Goal: Information Seeking & Learning: Learn about a topic

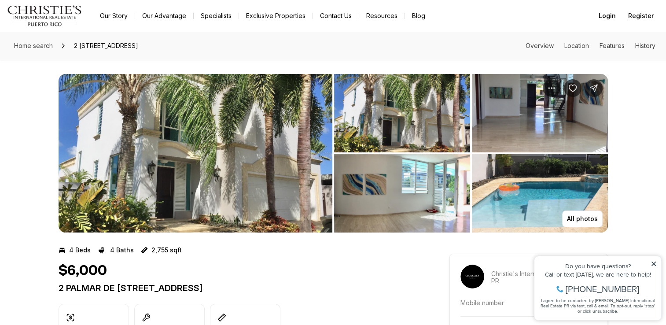
click at [515, 126] on img "View image gallery" at bounding box center [540, 113] width 136 height 78
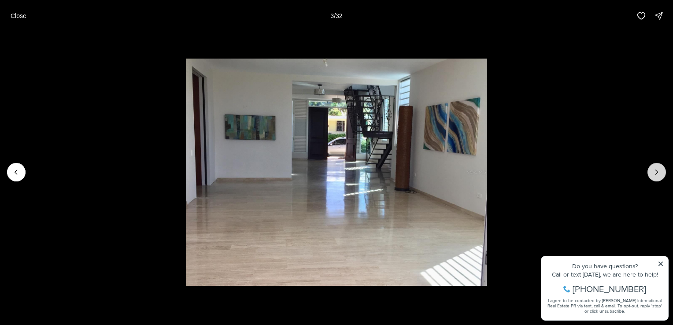
click at [651, 166] on button "Next slide" at bounding box center [656, 172] width 18 height 18
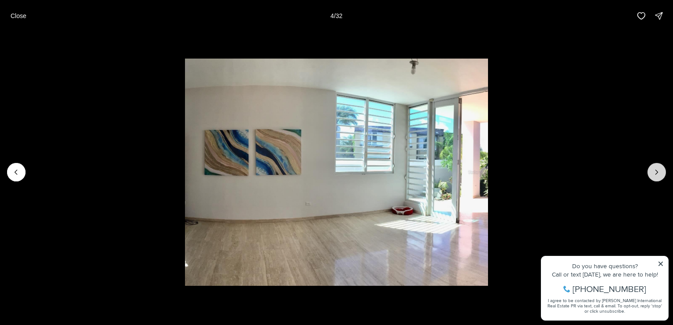
click at [651, 166] on button "Next slide" at bounding box center [656, 172] width 18 height 18
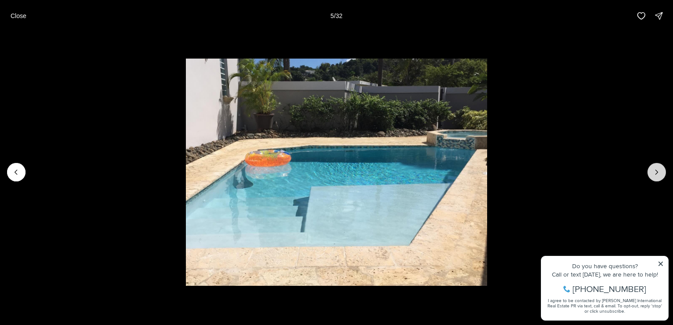
click at [651, 166] on button "Next slide" at bounding box center [656, 172] width 18 height 18
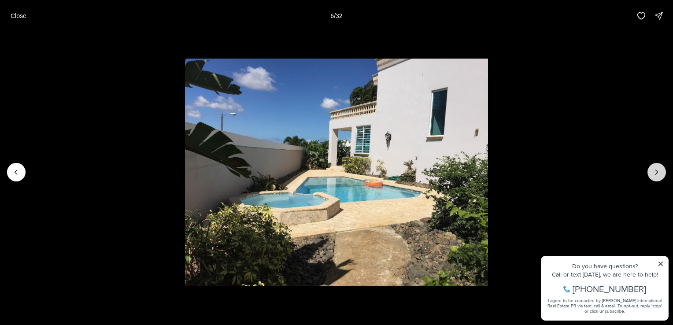
click at [651, 166] on button "Next slide" at bounding box center [656, 172] width 18 height 18
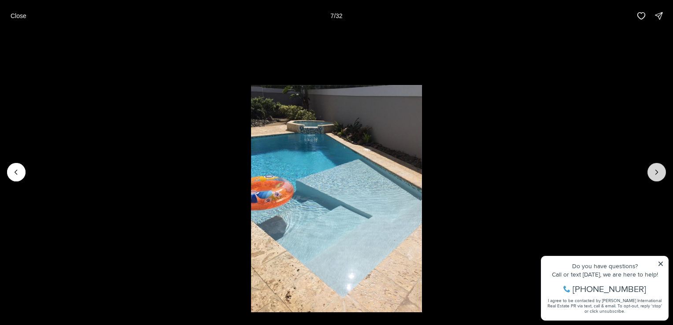
click at [651, 166] on button "Next slide" at bounding box center [656, 172] width 18 height 18
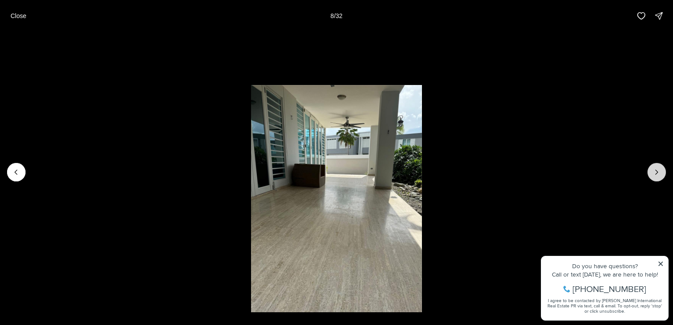
click at [652, 171] on button "Next slide" at bounding box center [656, 172] width 18 height 18
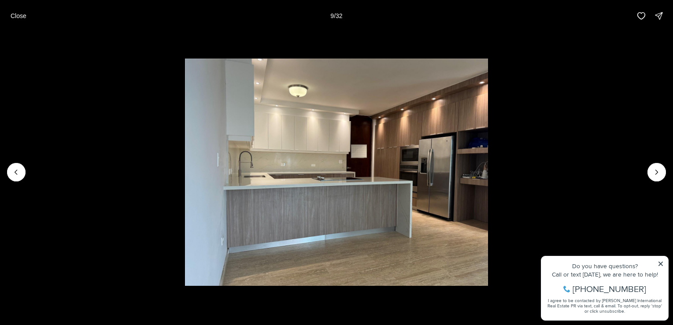
click at [662, 265] on li "9 of 32" at bounding box center [336, 172] width 673 height 281
click at [658, 177] on icon "Next slide" at bounding box center [656, 172] width 9 height 9
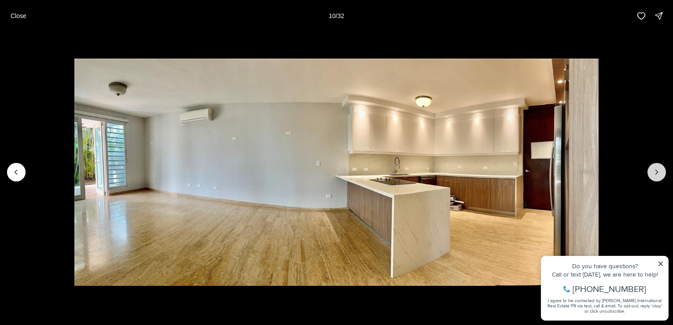
click at [658, 177] on icon "Next slide" at bounding box center [656, 172] width 9 height 9
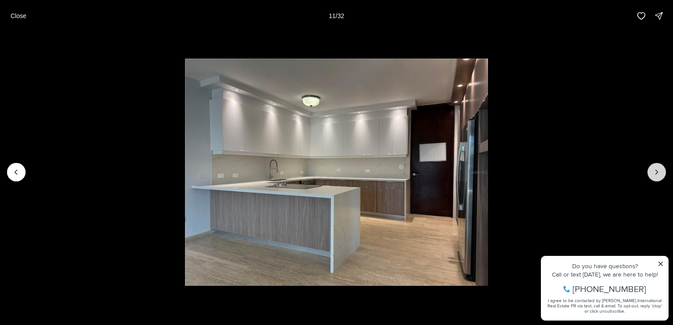
click at [658, 177] on icon "Next slide" at bounding box center [656, 172] width 9 height 9
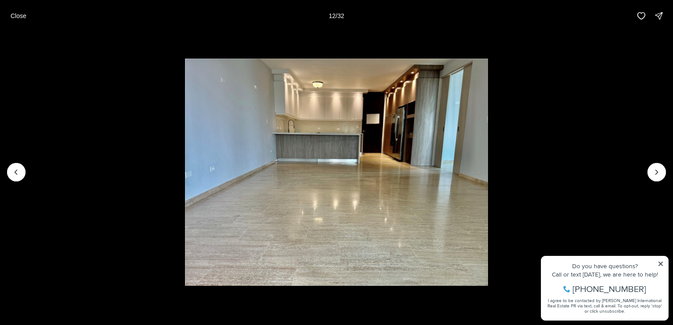
click at [661, 265] on li "12 of 32" at bounding box center [336, 172] width 673 height 281
click at [662, 167] on button "Next slide" at bounding box center [656, 172] width 18 height 18
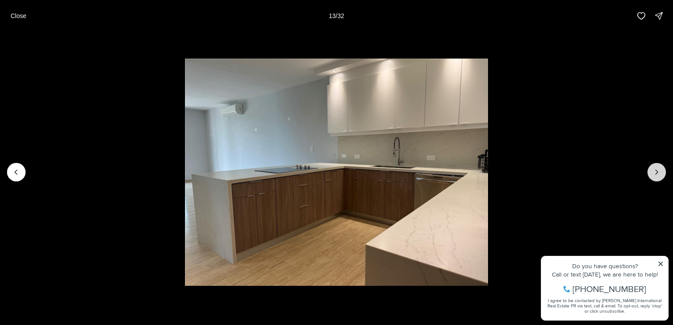
click at [660, 172] on icon "Next slide" at bounding box center [656, 172] width 9 height 9
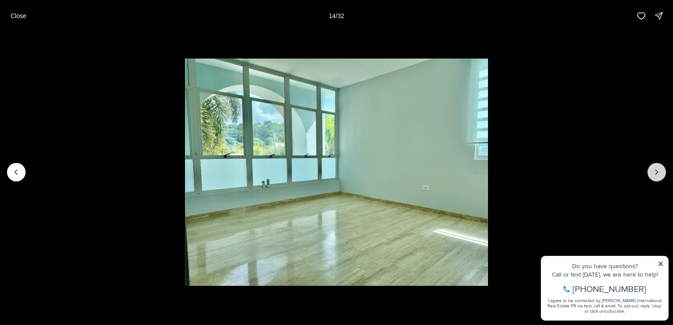
click at [660, 172] on icon "Next slide" at bounding box center [656, 172] width 9 height 9
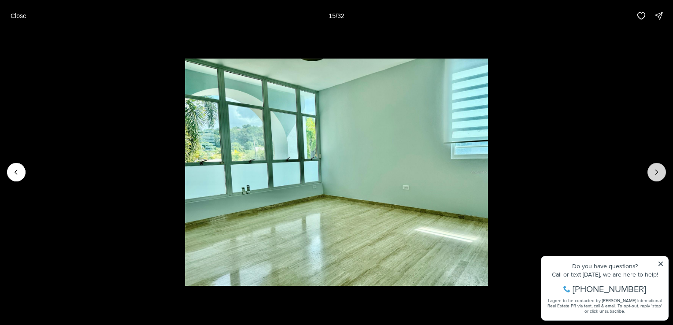
click at [660, 172] on icon "Next slide" at bounding box center [656, 172] width 9 height 9
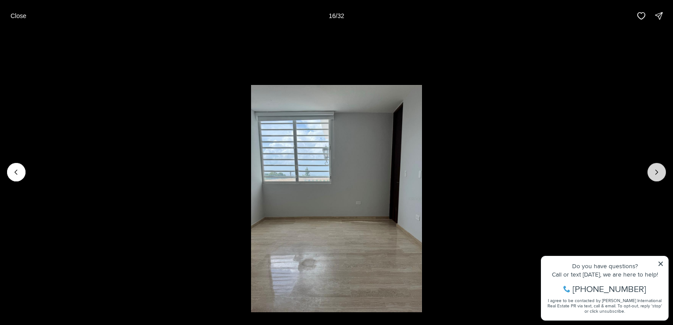
click at [660, 172] on icon "Next slide" at bounding box center [656, 172] width 9 height 9
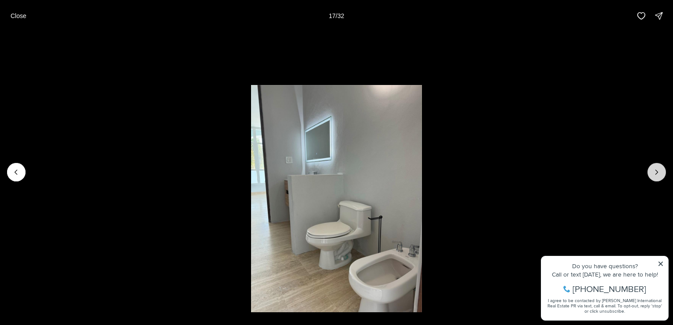
click at [660, 172] on icon "Next slide" at bounding box center [656, 172] width 9 height 9
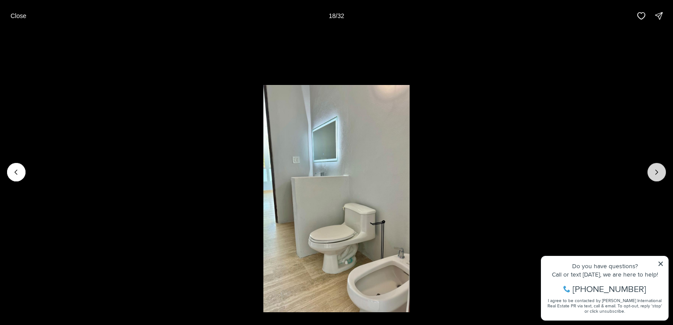
click at [660, 172] on icon "Next slide" at bounding box center [656, 172] width 9 height 9
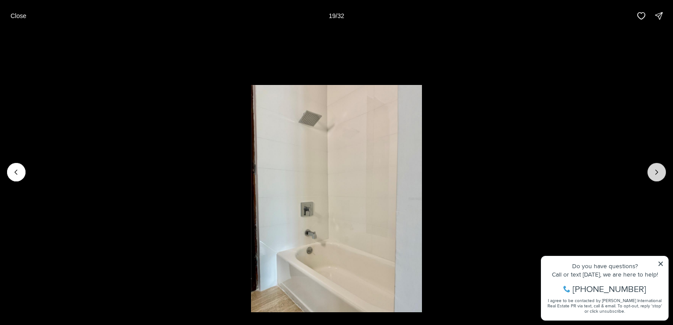
click at [660, 172] on icon "Next slide" at bounding box center [656, 172] width 9 height 9
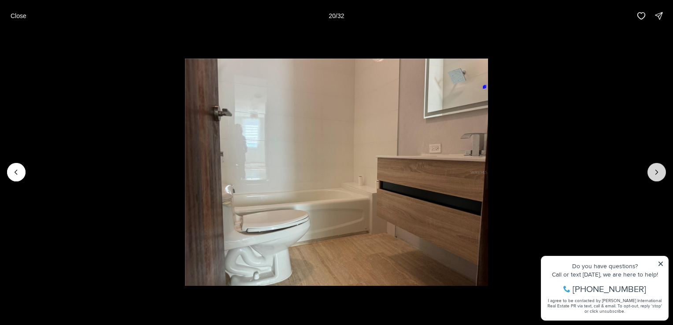
click at [660, 172] on icon "Next slide" at bounding box center [656, 172] width 9 height 9
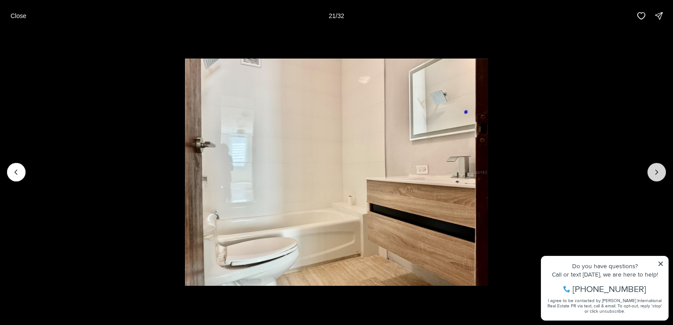
click at [660, 172] on icon "Next slide" at bounding box center [656, 172] width 9 height 9
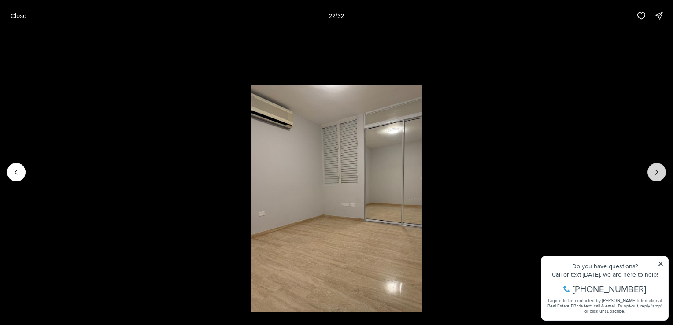
click at [660, 172] on icon "Next slide" at bounding box center [656, 172] width 9 height 9
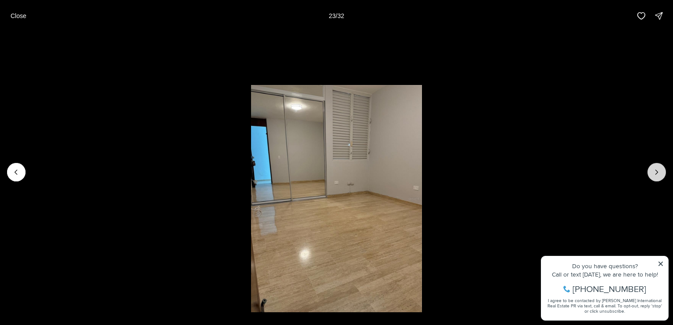
click at [660, 172] on icon "Next slide" at bounding box center [656, 172] width 9 height 9
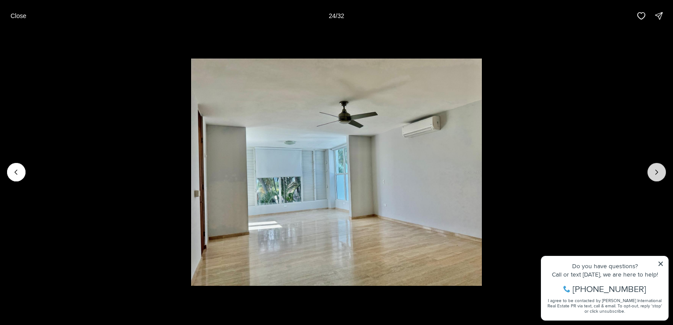
click at [660, 172] on icon "Next slide" at bounding box center [656, 172] width 9 height 9
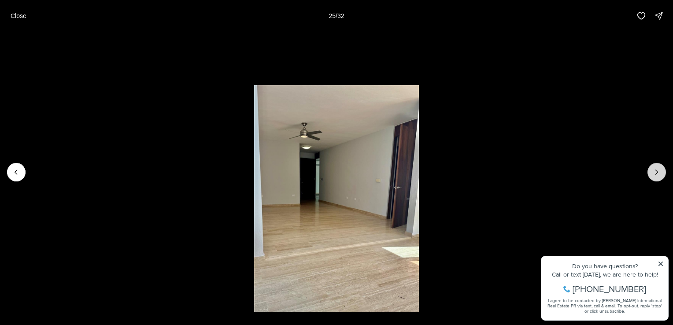
click at [660, 172] on icon "Next slide" at bounding box center [656, 172] width 9 height 9
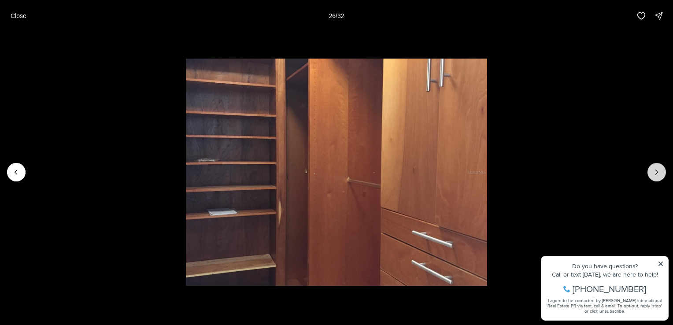
click at [660, 172] on icon "Next slide" at bounding box center [656, 172] width 9 height 9
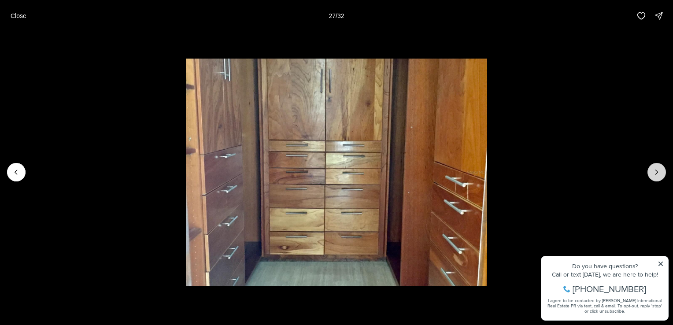
click at [660, 172] on icon "Next slide" at bounding box center [656, 172] width 9 height 9
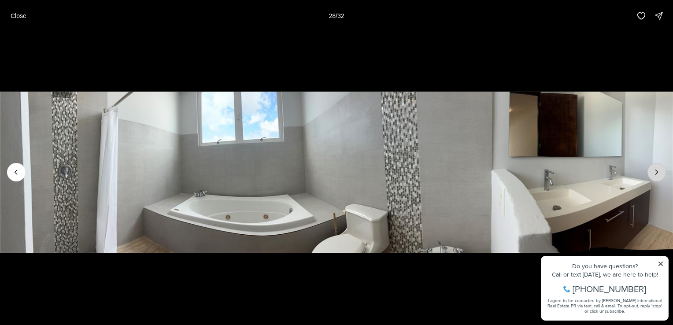
click at [660, 172] on icon "Next slide" at bounding box center [656, 172] width 9 height 9
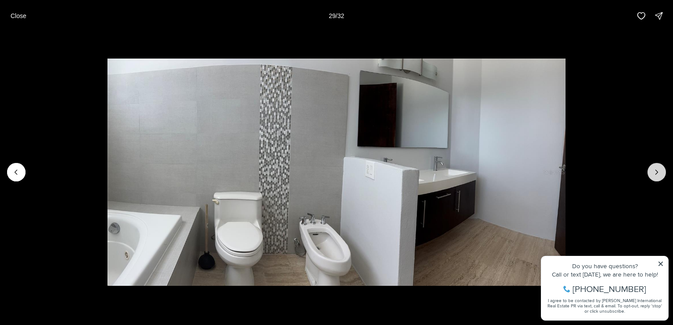
click at [660, 172] on icon "Next slide" at bounding box center [656, 172] width 9 height 9
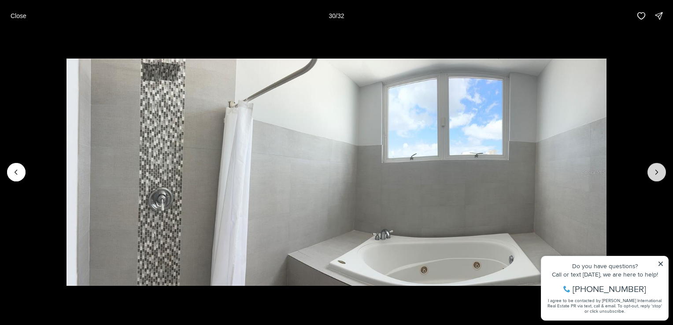
click at [660, 172] on icon "Next slide" at bounding box center [656, 172] width 9 height 9
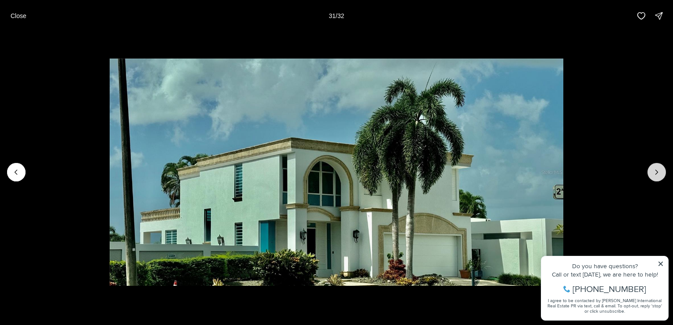
click at [660, 172] on icon "Next slide" at bounding box center [656, 172] width 9 height 9
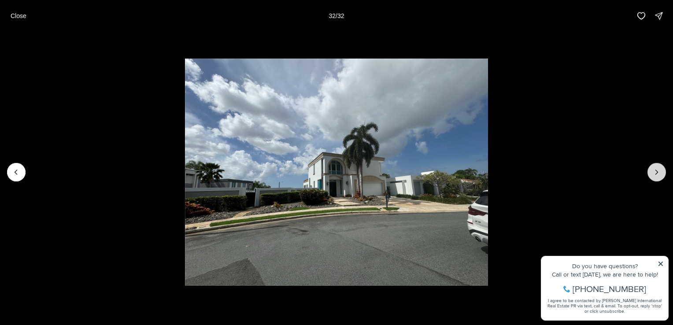
click at [660, 172] on div at bounding box center [656, 172] width 18 height 18
click at [23, 14] on p "Close" at bounding box center [19, 15] width 16 height 7
